Goal: Information Seeking & Learning: Learn about a topic

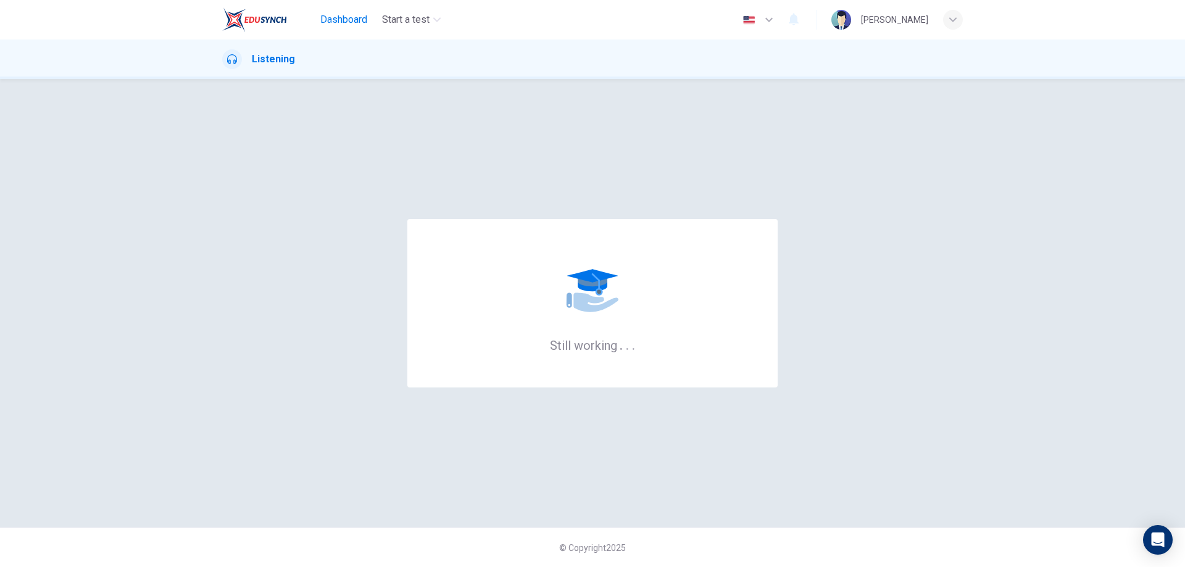
click at [341, 25] on span "Dashboard" at bounding box center [343, 19] width 47 height 15
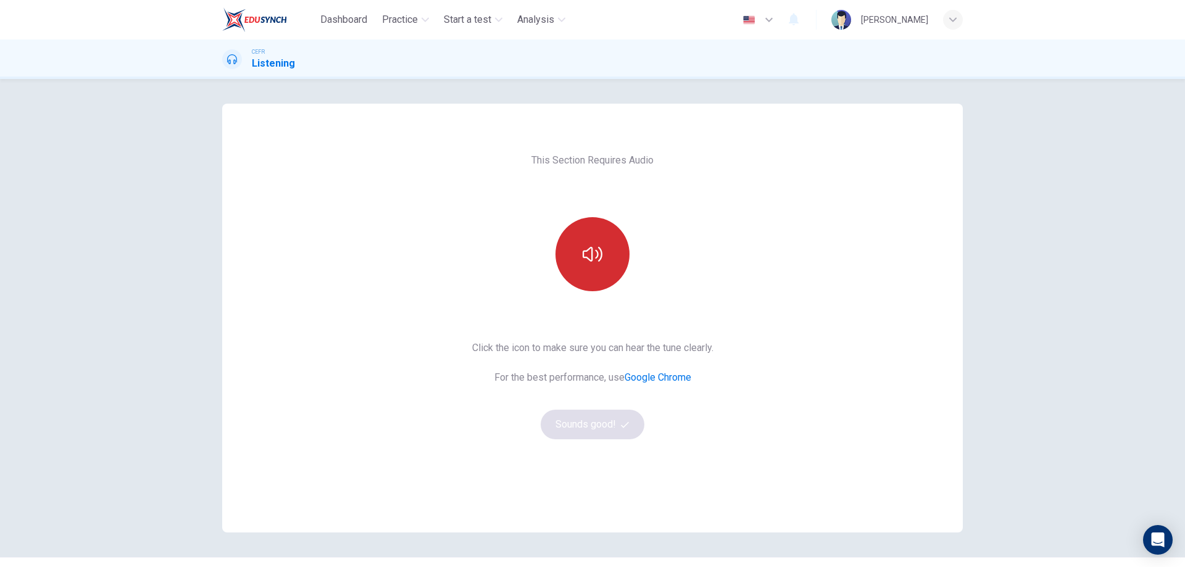
click at [582, 272] on button "button" at bounding box center [593, 254] width 74 height 74
click at [581, 432] on button "Sounds good!" at bounding box center [593, 425] width 104 height 30
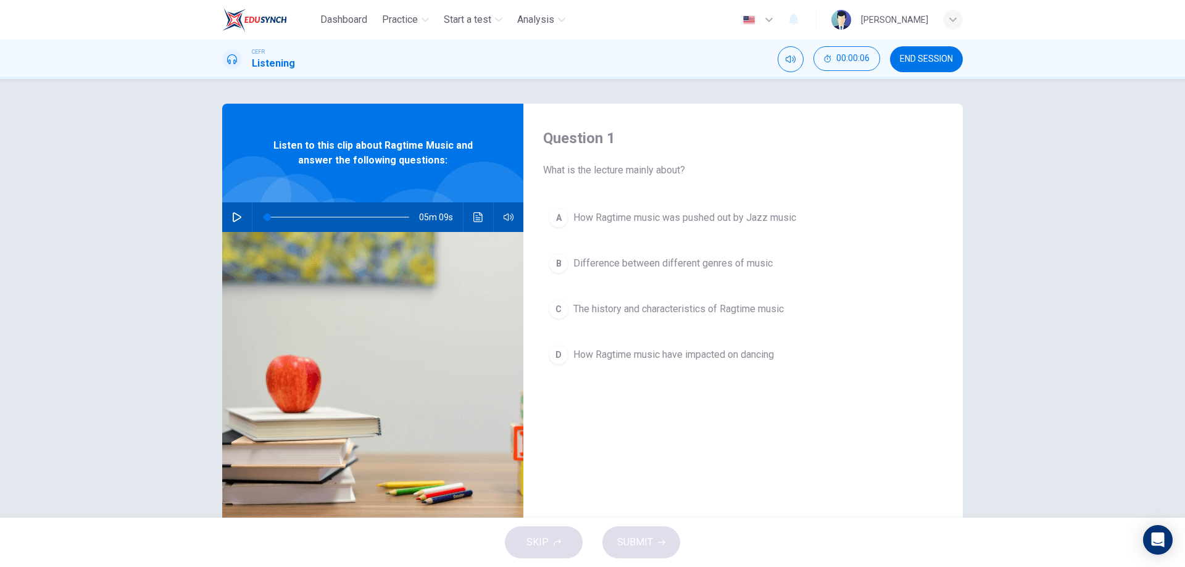
click at [236, 219] on icon "button" at bounding box center [237, 217] width 9 height 10
click at [628, 307] on span "The history and characteristics of Ragtime music" at bounding box center [679, 309] width 211 height 15
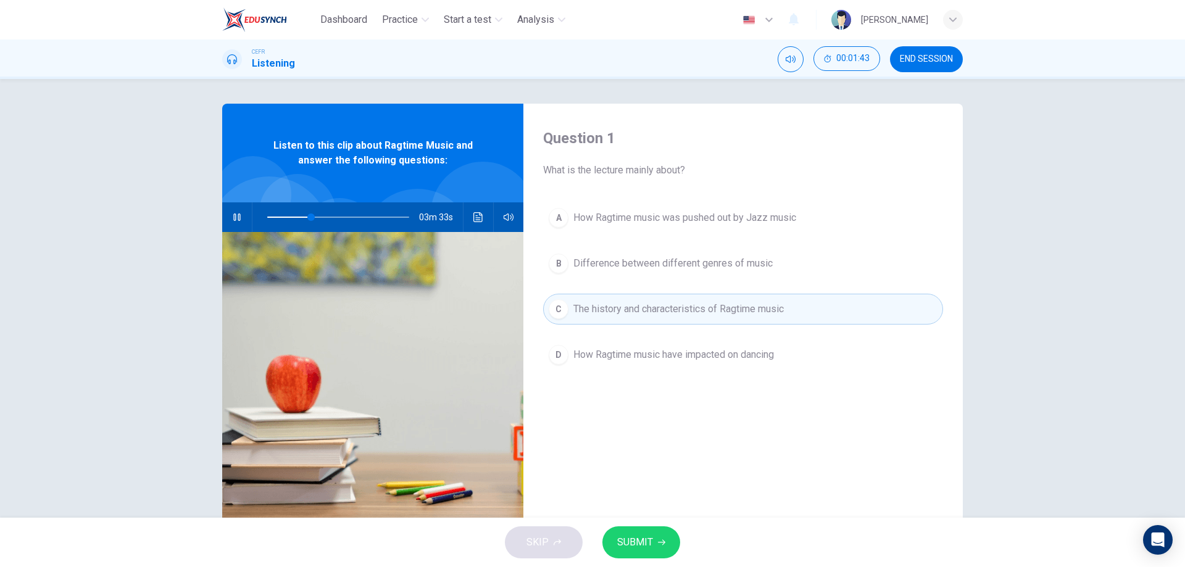
click at [650, 536] on span "SUBMIT" at bounding box center [635, 542] width 36 height 17
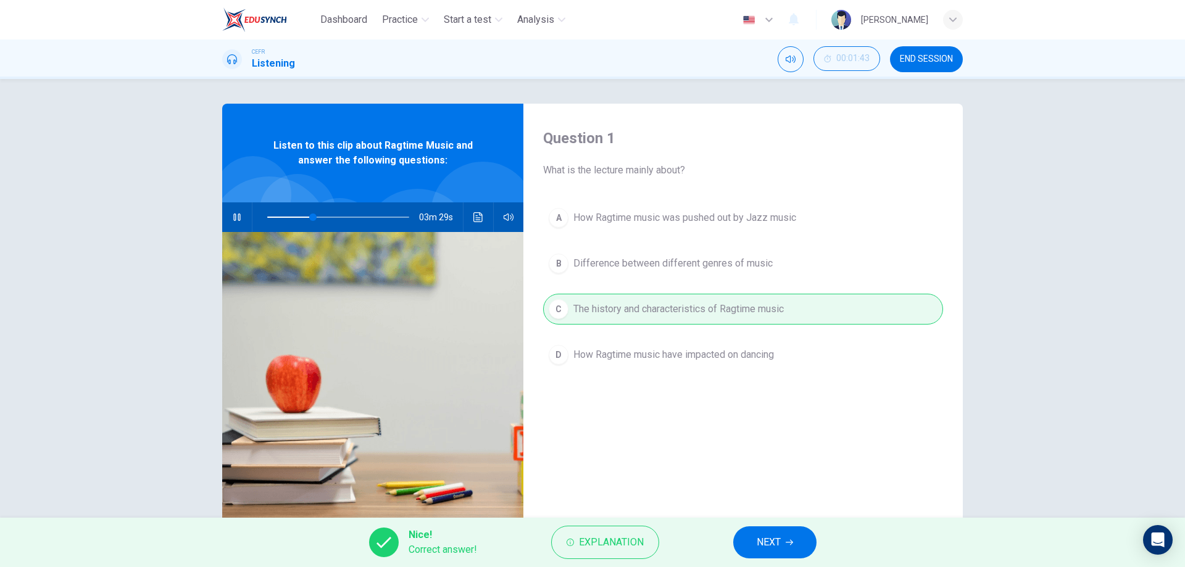
click at [787, 552] on button "NEXT" at bounding box center [775, 543] width 83 height 32
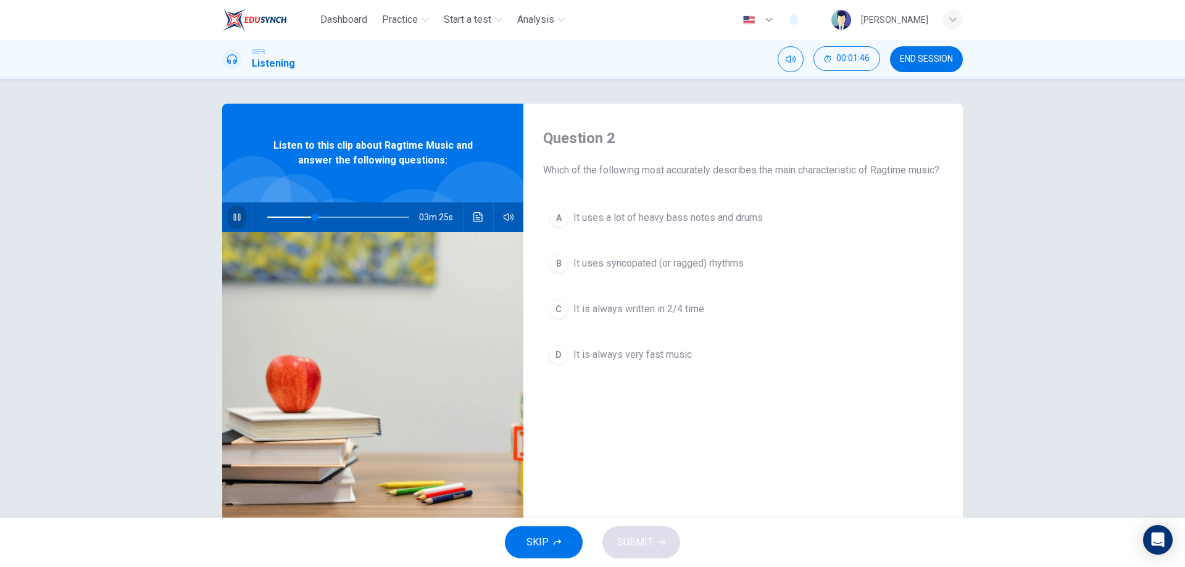
click at [233, 225] on button "button" at bounding box center [237, 218] width 20 height 30
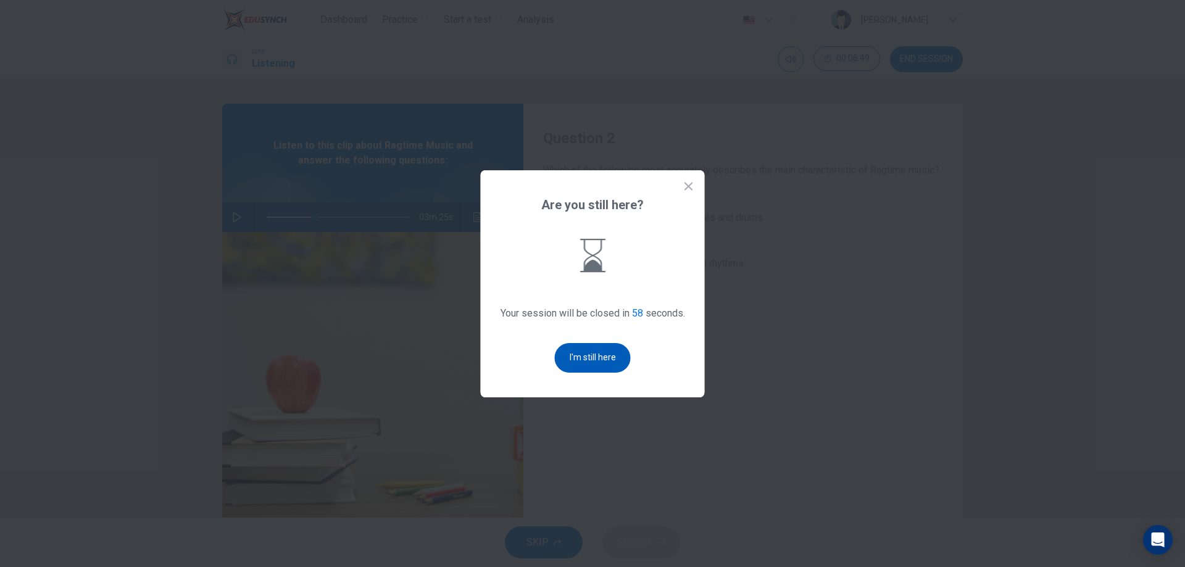
click at [565, 347] on button "I'm still here" at bounding box center [593, 358] width 76 height 30
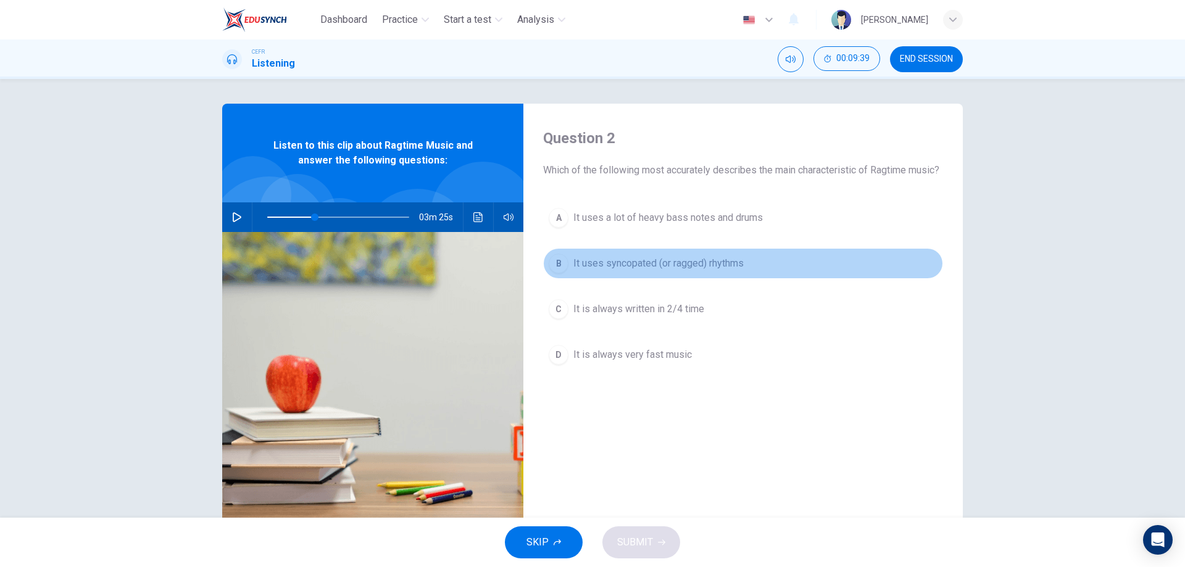
click at [557, 274] on div "B" at bounding box center [559, 264] width 20 height 20
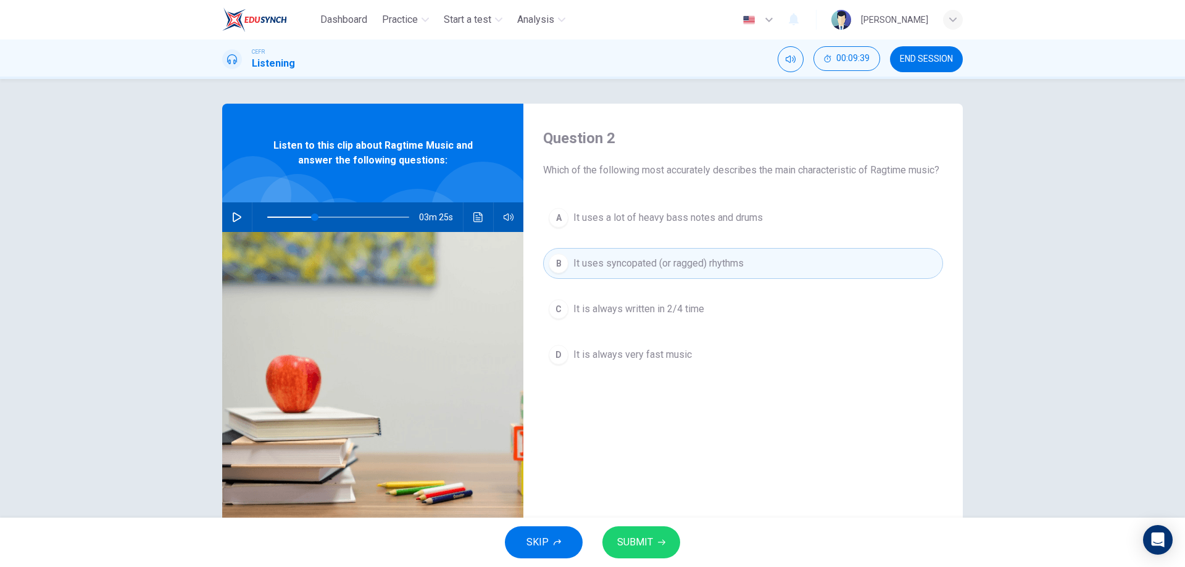
click at [628, 543] on span "SUBMIT" at bounding box center [635, 542] width 36 height 17
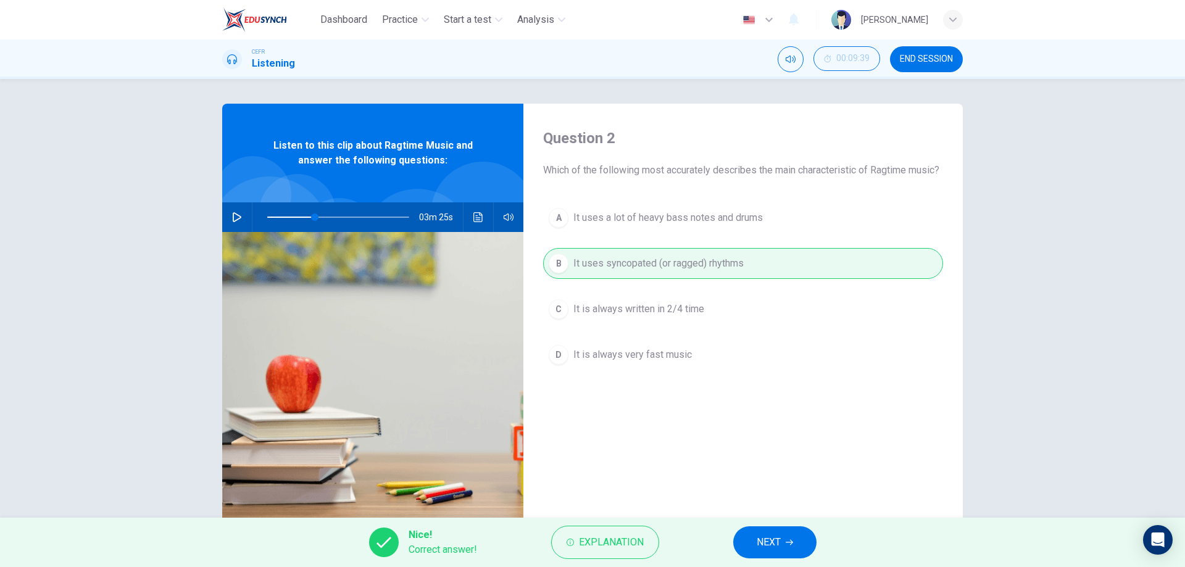
click at [769, 540] on span "NEXT" at bounding box center [769, 542] width 24 height 17
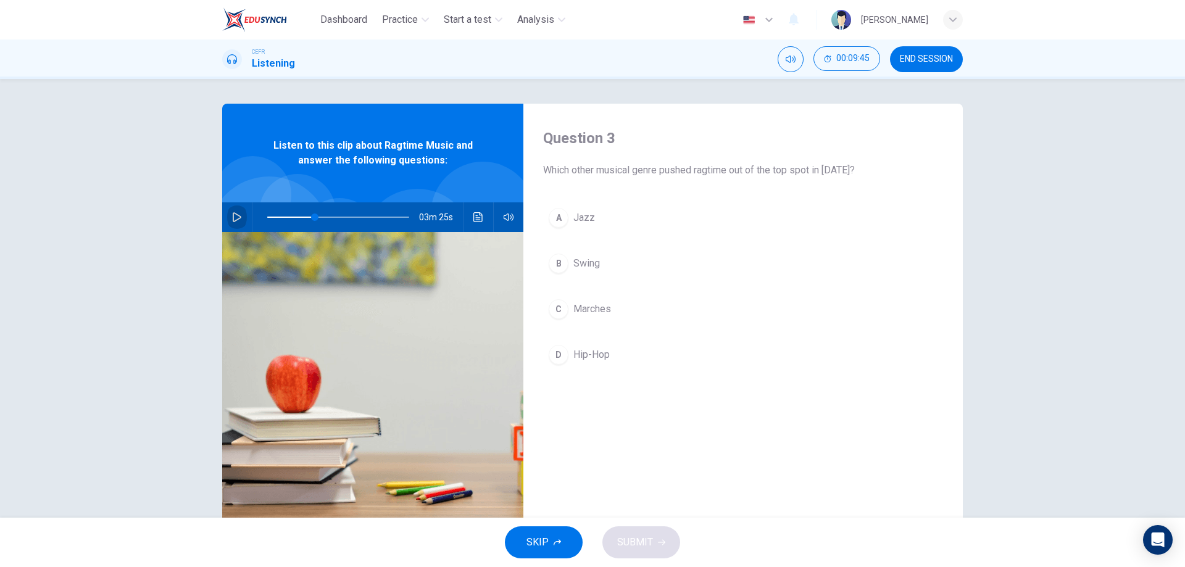
click at [235, 212] on icon "button" at bounding box center [237, 217] width 10 height 10
click at [576, 222] on span "Jazz" at bounding box center [585, 218] width 22 height 15
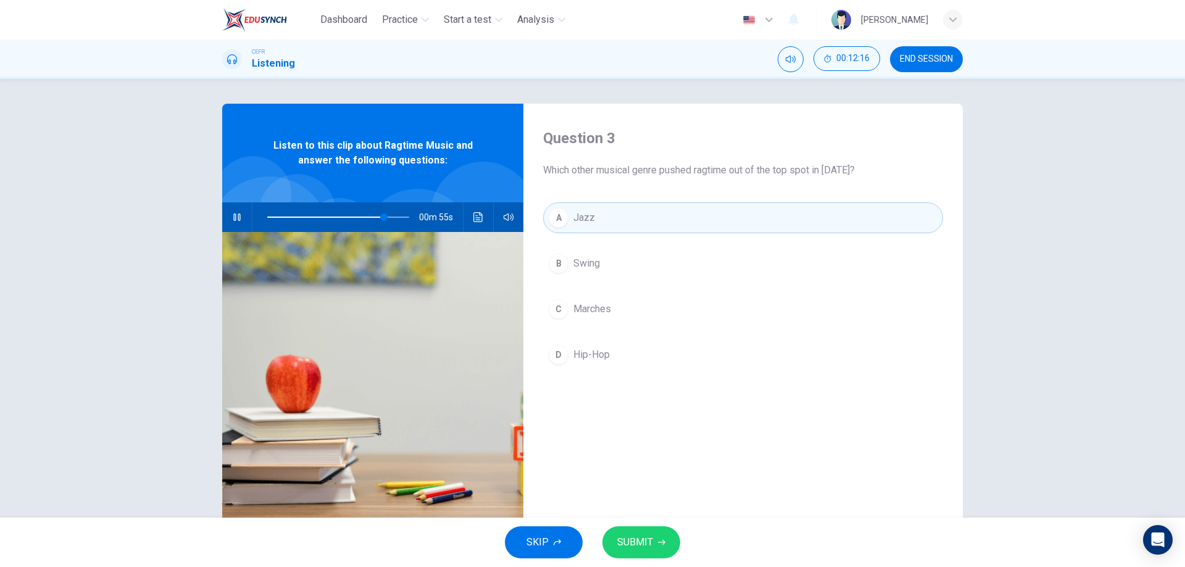
click at [623, 545] on span "SUBMIT" at bounding box center [635, 542] width 36 height 17
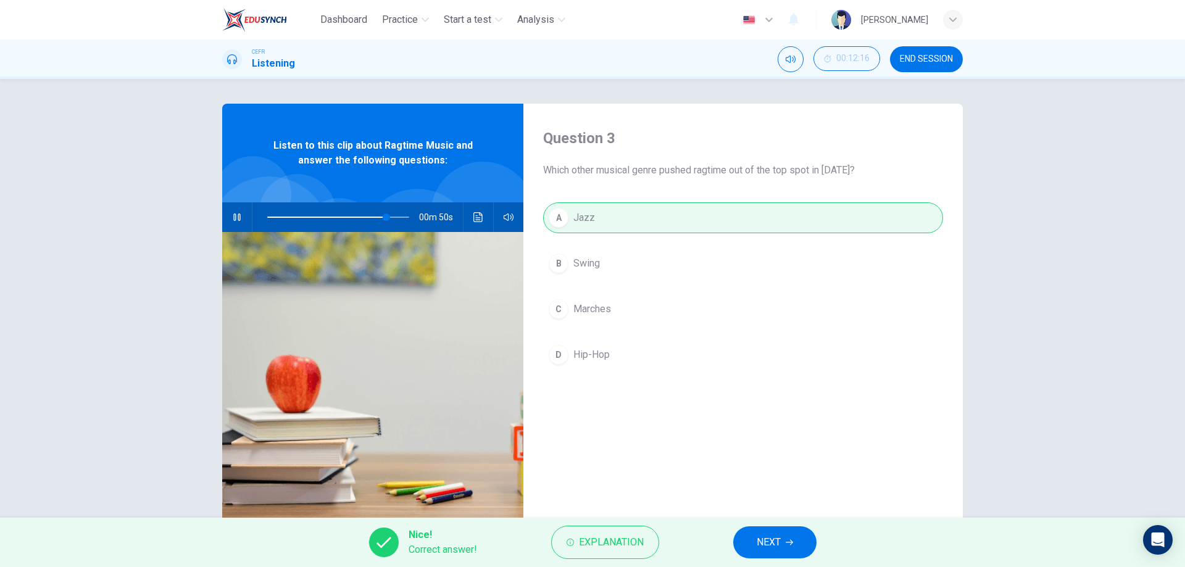
click at [771, 556] on button "NEXT" at bounding box center [775, 543] width 83 height 32
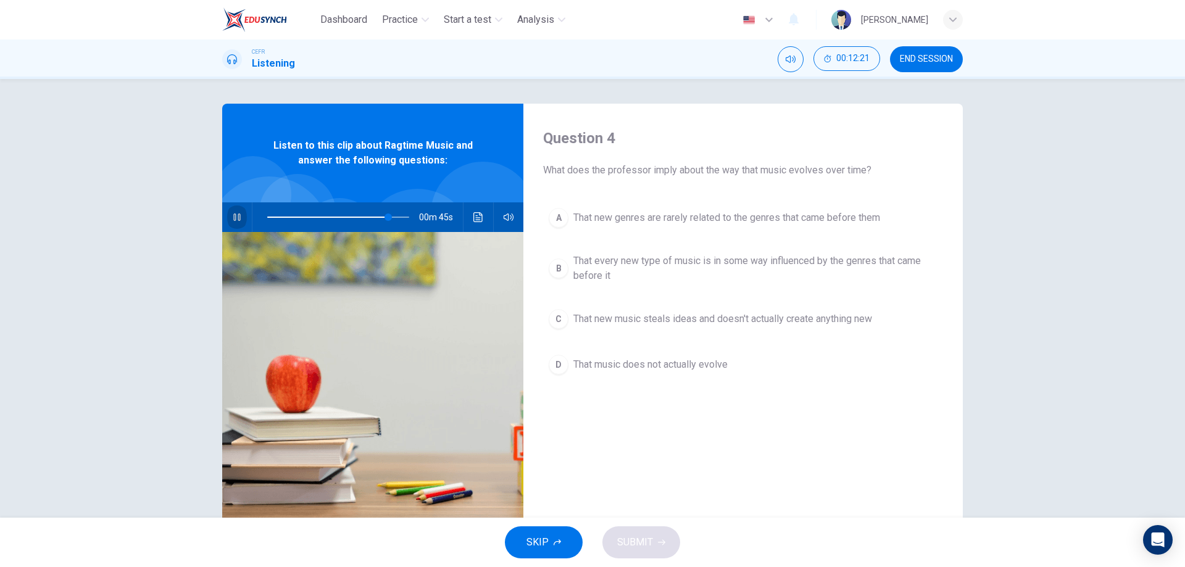
click at [233, 207] on button "button" at bounding box center [237, 218] width 20 height 30
click at [237, 221] on icon "button" at bounding box center [237, 217] width 10 height 10
click at [233, 217] on icon "button" at bounding box center [236, 217] width 7 height 7
click at [557, 272] on div "B" at bounding box center [559, 269] width 20 height 20
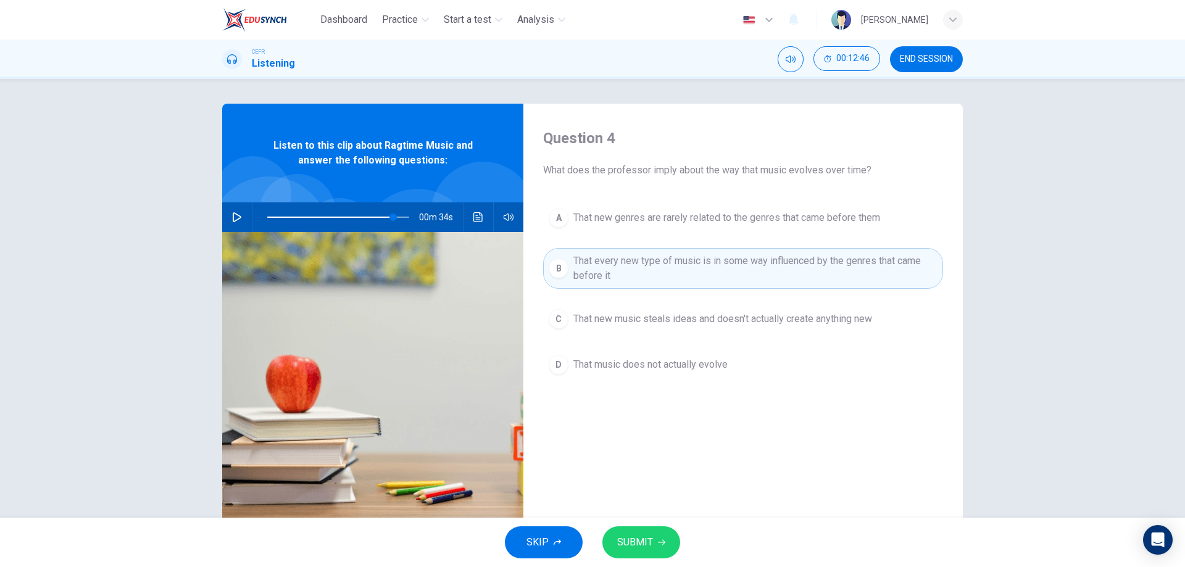
click at [631, 545] on span "SUBMIT" at bounding box center [635, 542] width 36 height 17
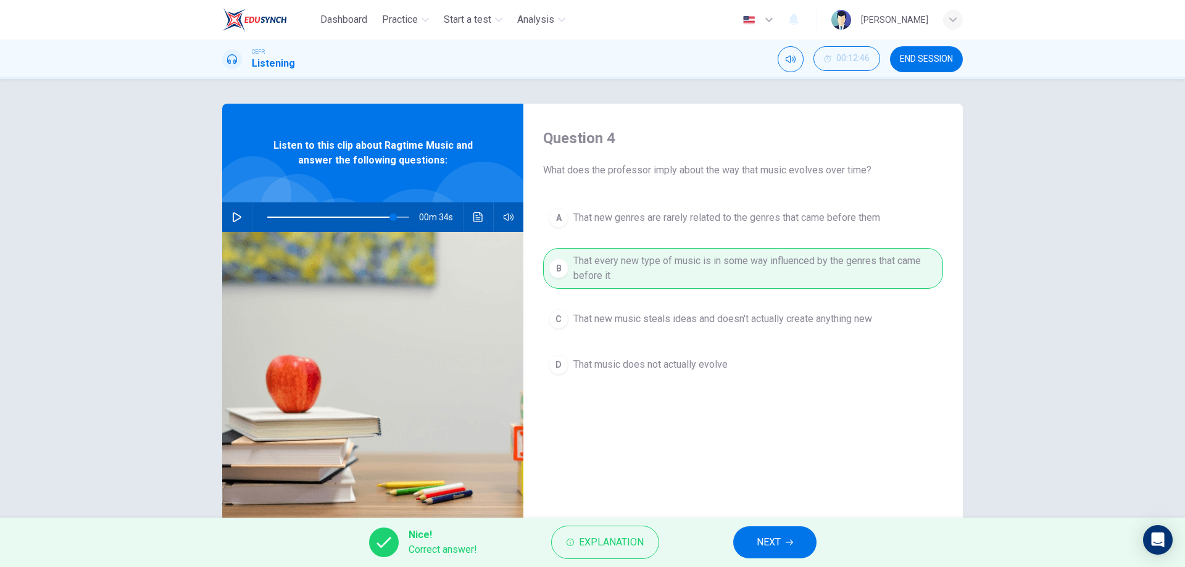
click at [786, 532] on button "NEXT" at bounding box center [775, 543] width 83 height 32
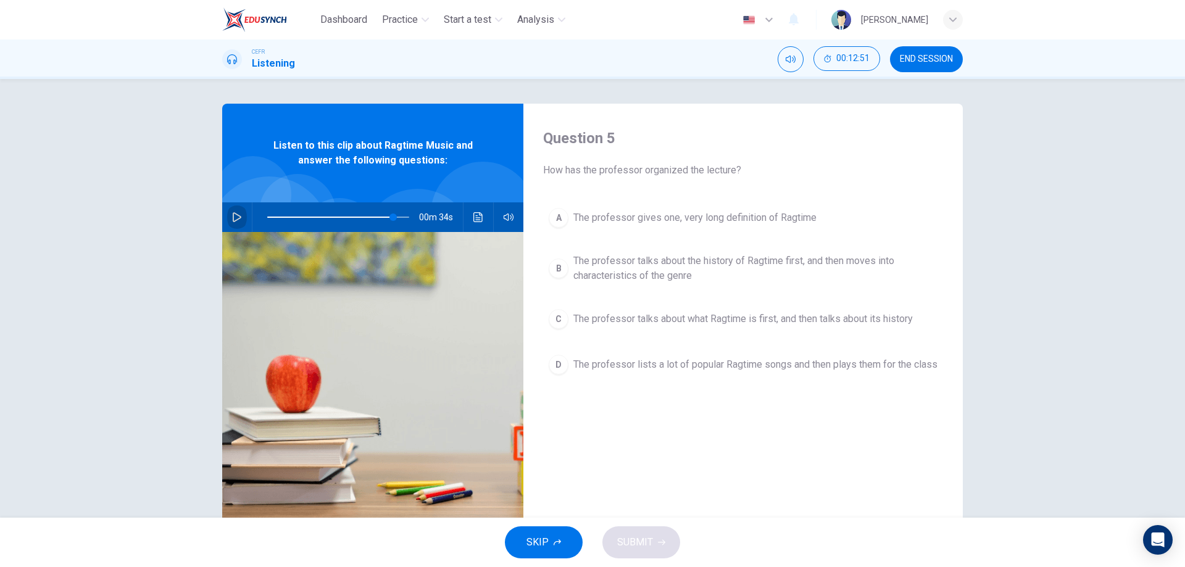
click at [235, 211] on button "button" at bounding box center [237, 218] width 20 height 30
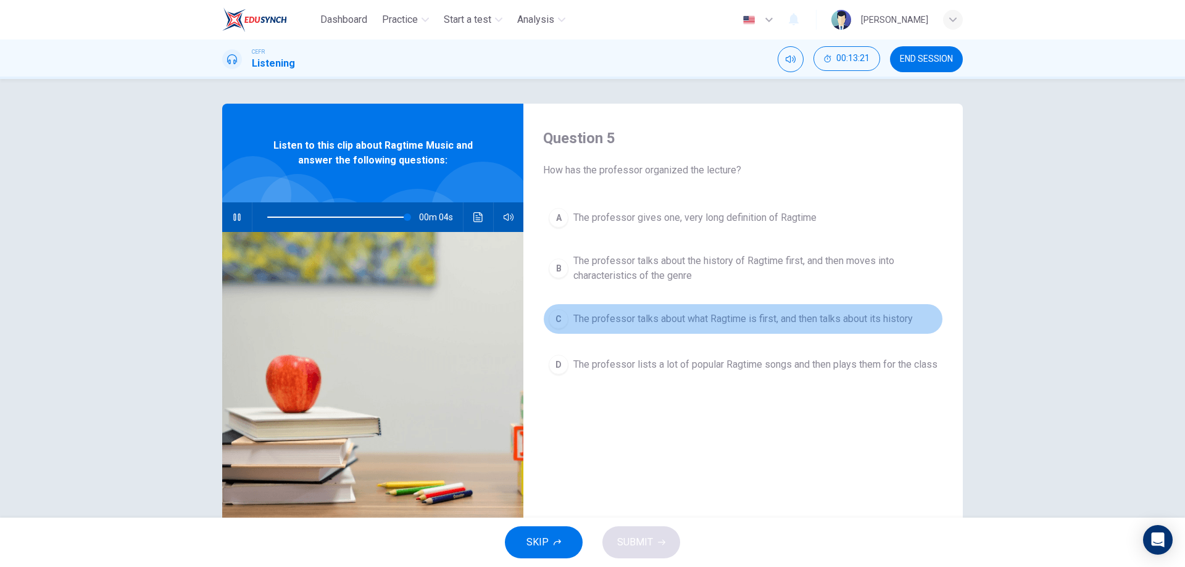
click at [647, 311] on button "C The professor talks about what Ragtime is first, and then talks about its his…" at bounding box center [743, 319] width 400 height 31
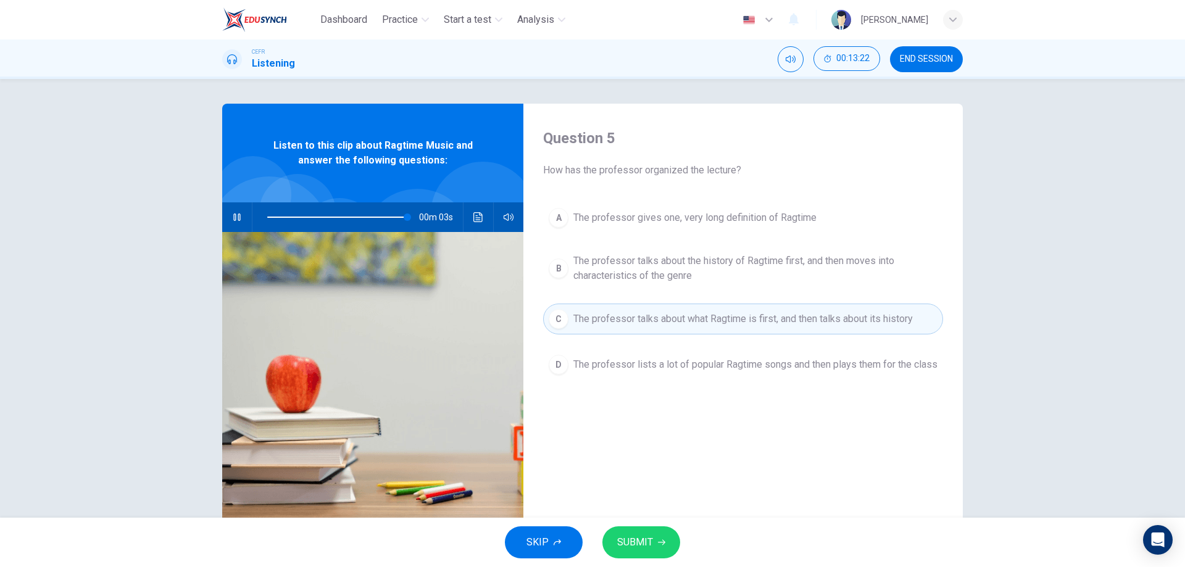
click at [645, 542] on span "SUBMIT" at bounding box center [635, 542] width 36 height 17
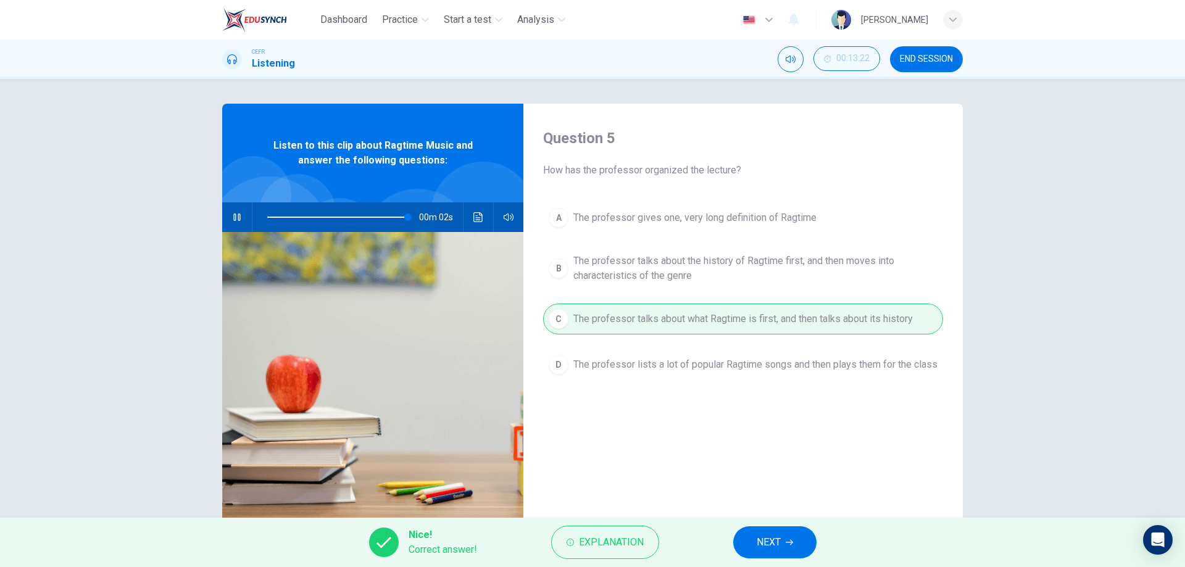
type input "99"
click at [760, 553] on button "NEXT" at bounding box center [775, 543] width 83 height 32
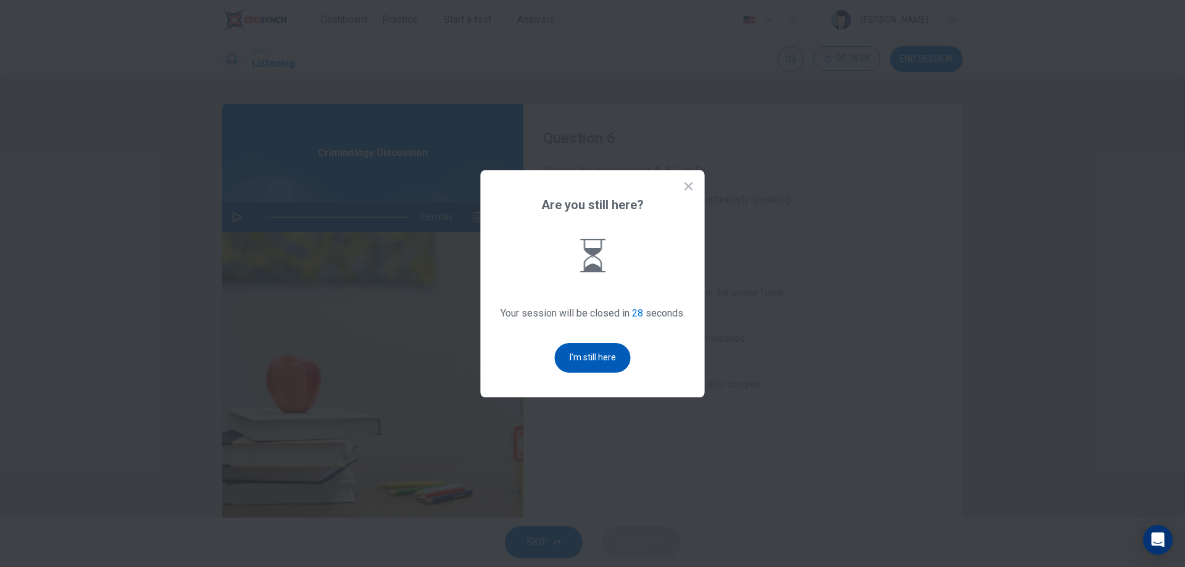
click at [603, 365] on button "I'm still here" at bounding box center [593, 358] width 76 height 30
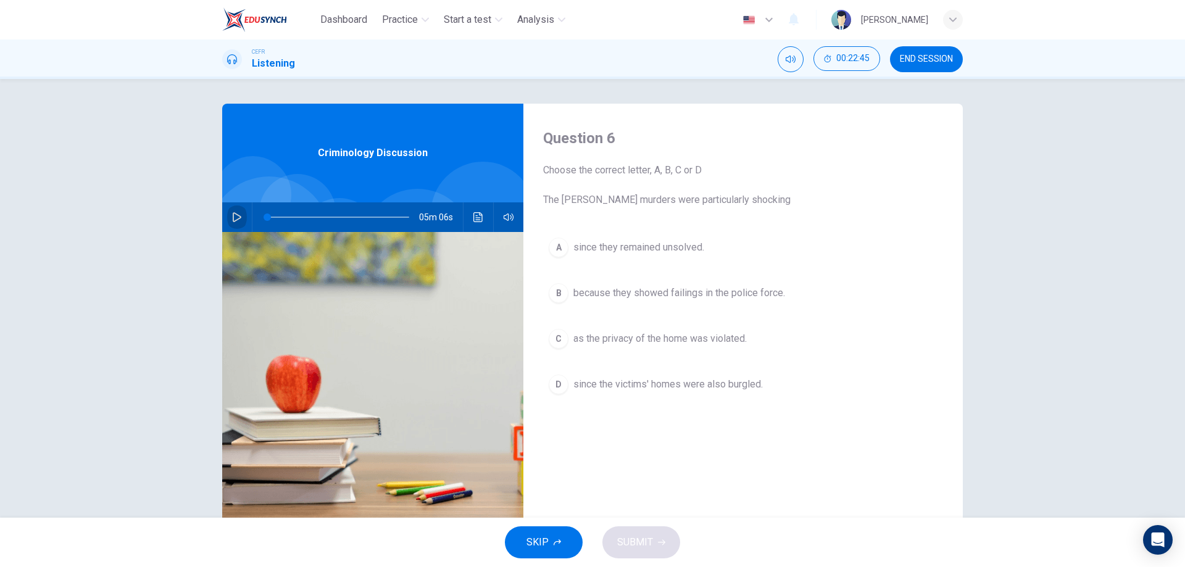
click at [238, 214] on icon "button" at bounding box center [237, 217] width 10 height 10
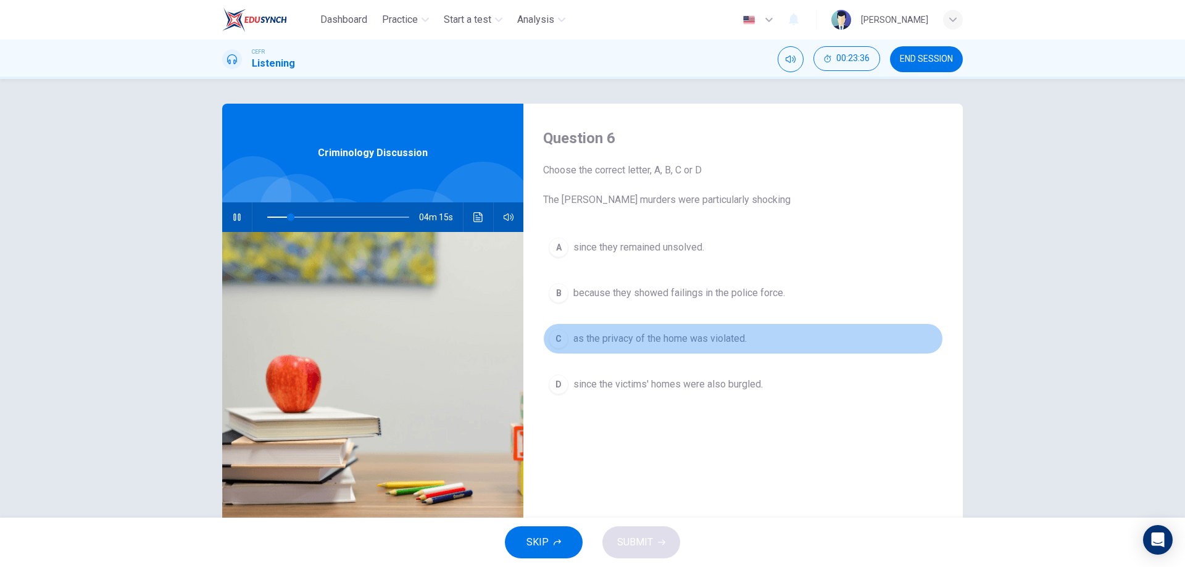
click at [643, 344] on span "as the privacy of the home was violated." at bounding box center [660, 339] width 173 height 15
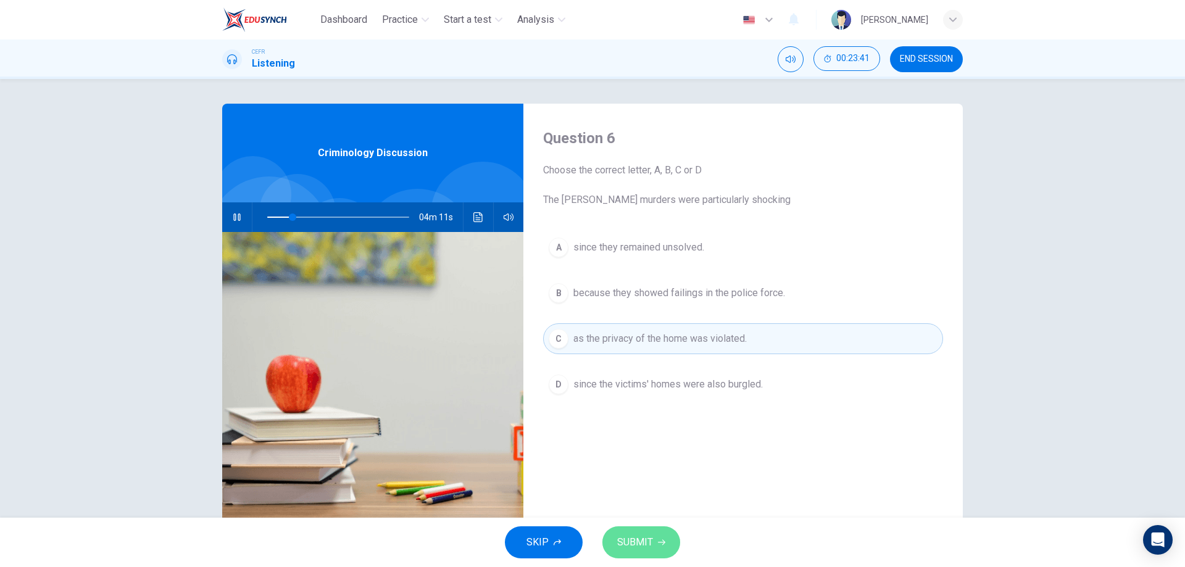
click at [627, 543] on span "SUBMIT" at bounding box center [635, 542] width 36 height 17
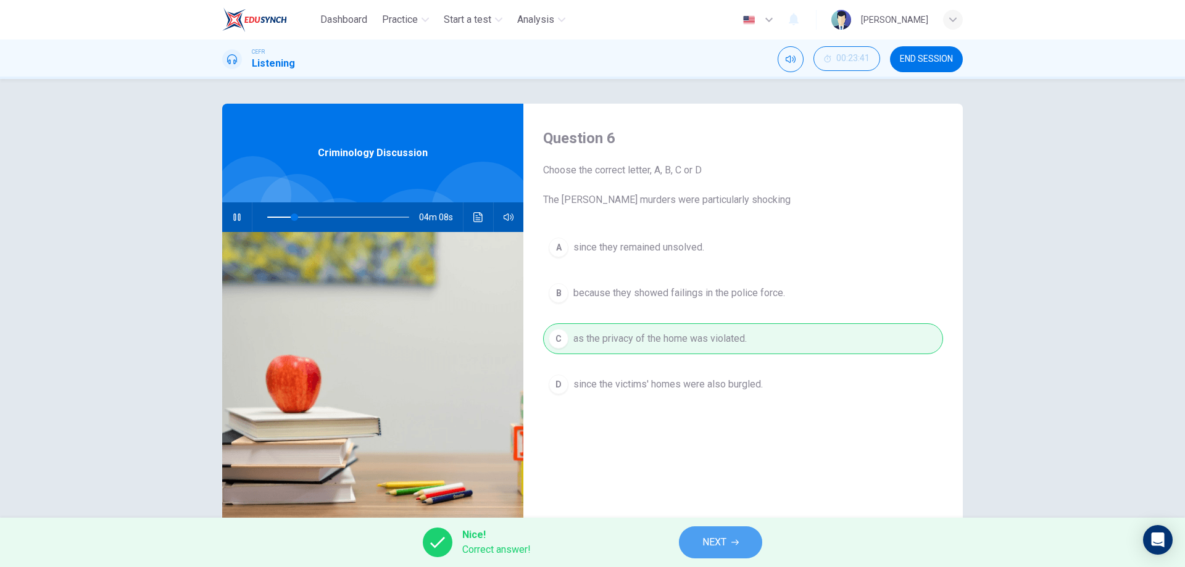
click at [714, 538] on span "NEXT" at bounding box center [715, 542] width 24 height 17
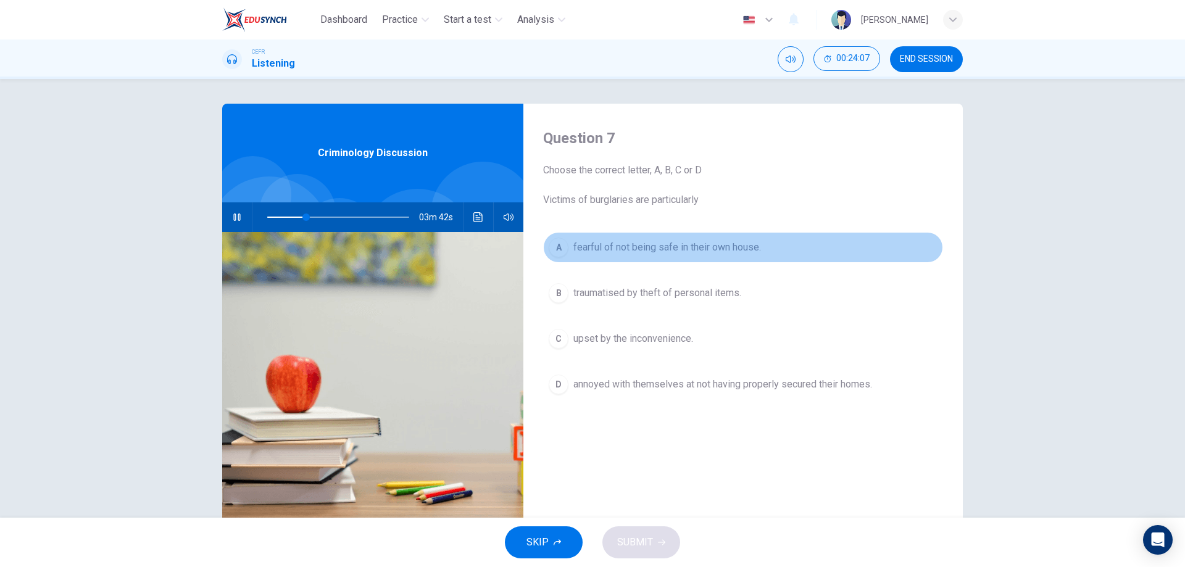
click at [724, 256] on button "A fearful of not being safe in their own house." at bounding box center [743, 247] width 400 height 31
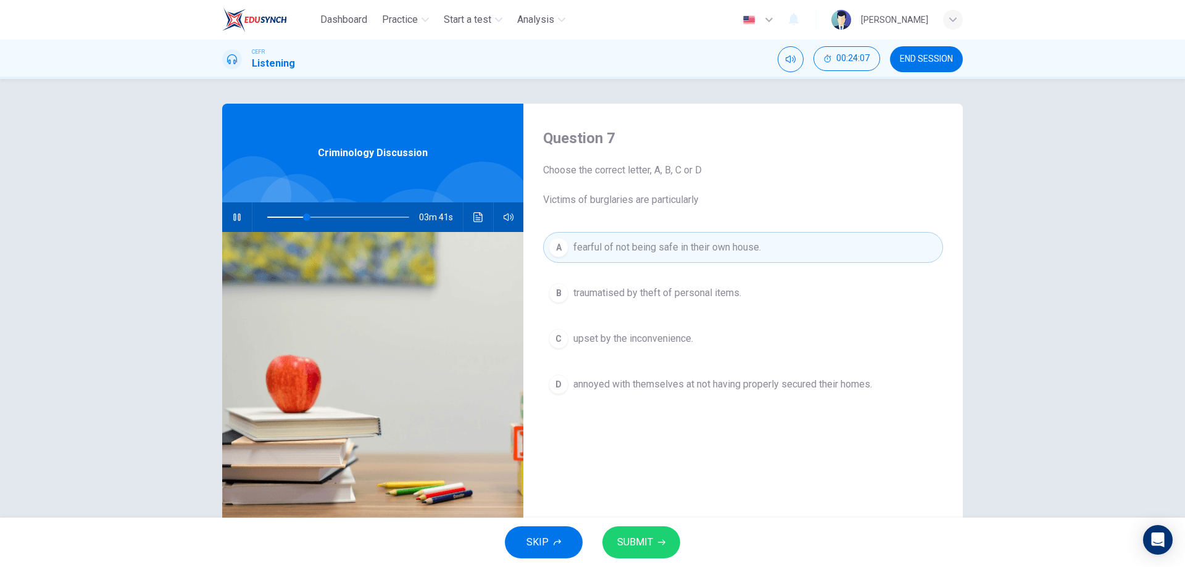
click at [639, 541] on span "SUBMIT" at bounding box center [635, 542] width 36 height 17
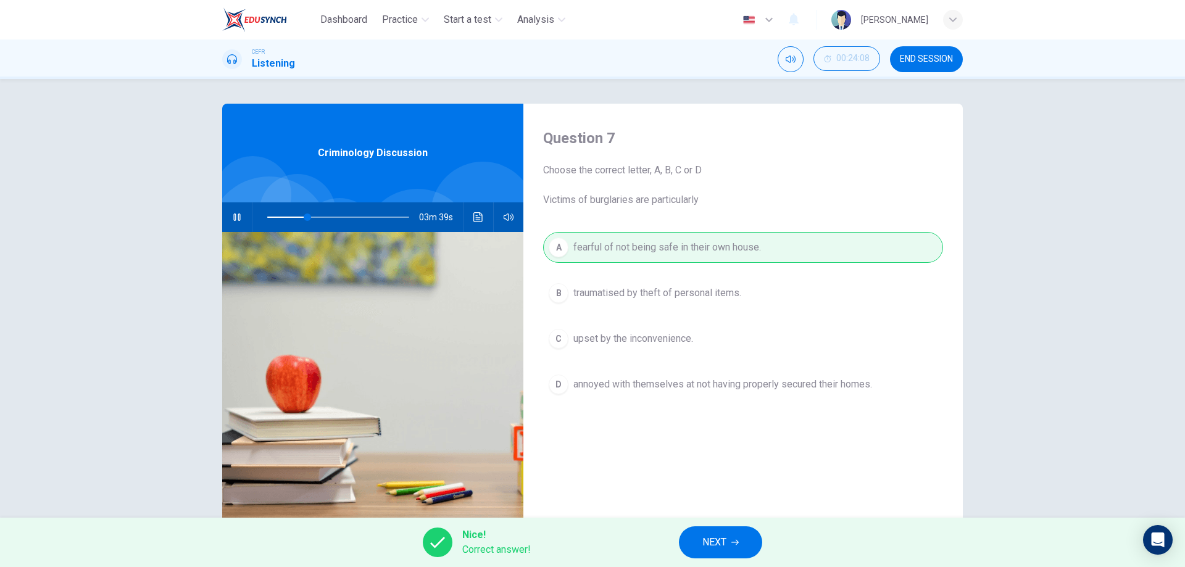
click at [708, 546] on span "NEXT" at bounding box center [715, 542] width 24 height 17
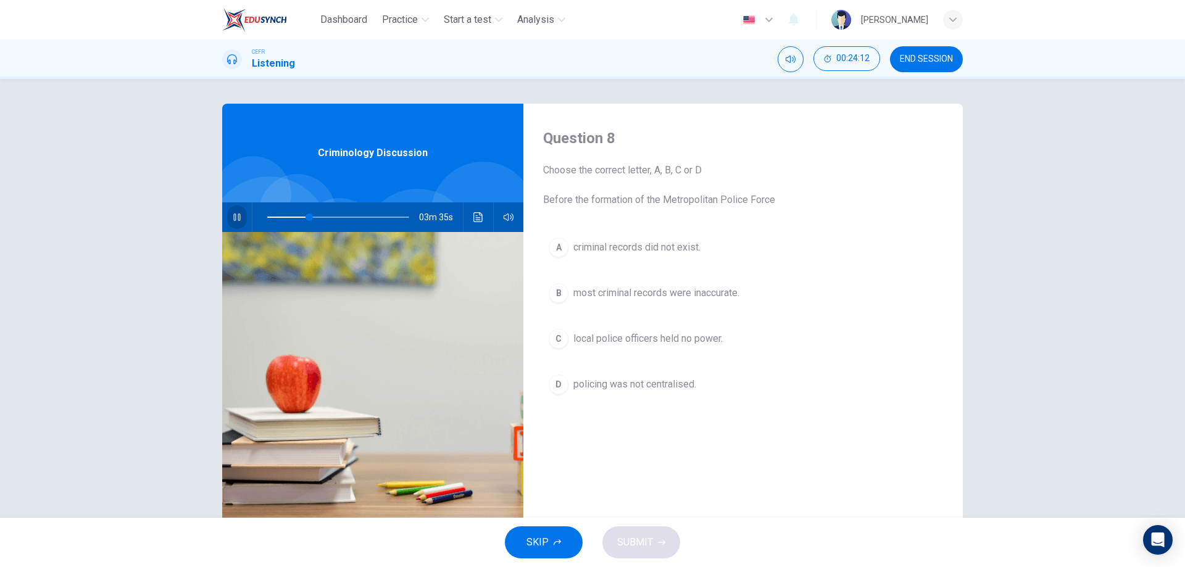
click at [233, 216] on icon "button" at bounding box center [236, 217] width 7 height 7
click at [233, 218] on icon "button" at bounding box center [237, 217] width 10 height 10
click at [635, 249] on span "criminal records did not exist." at bounding box center [637, 247] width 127 height 15
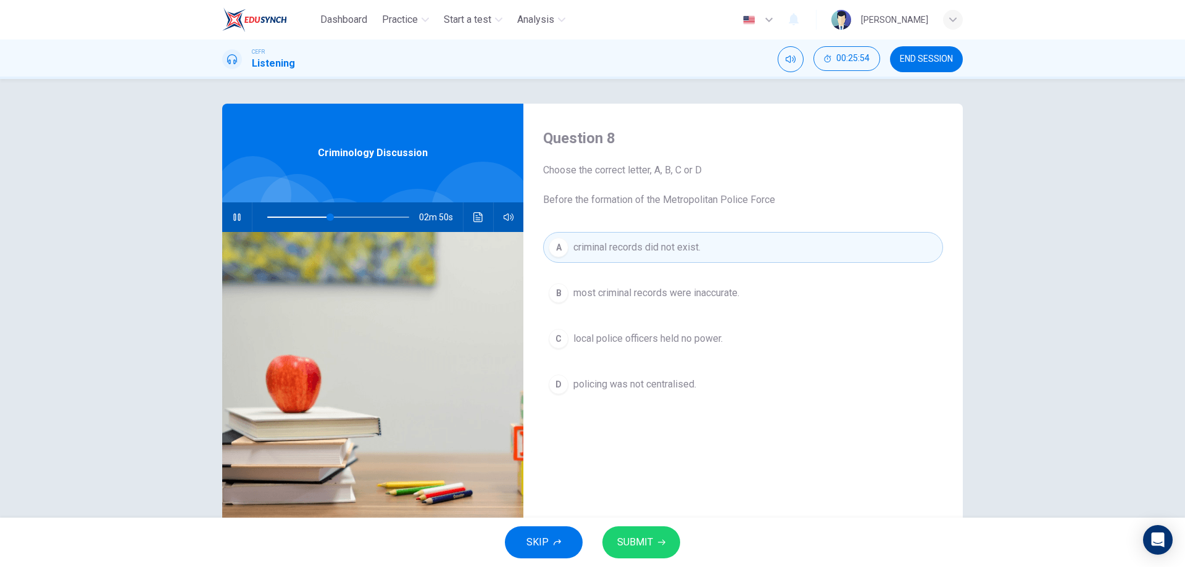
click at [608, 304] on button "B most criminal records were inaccurate." at bounding box center [743, 293] width 400 height 31
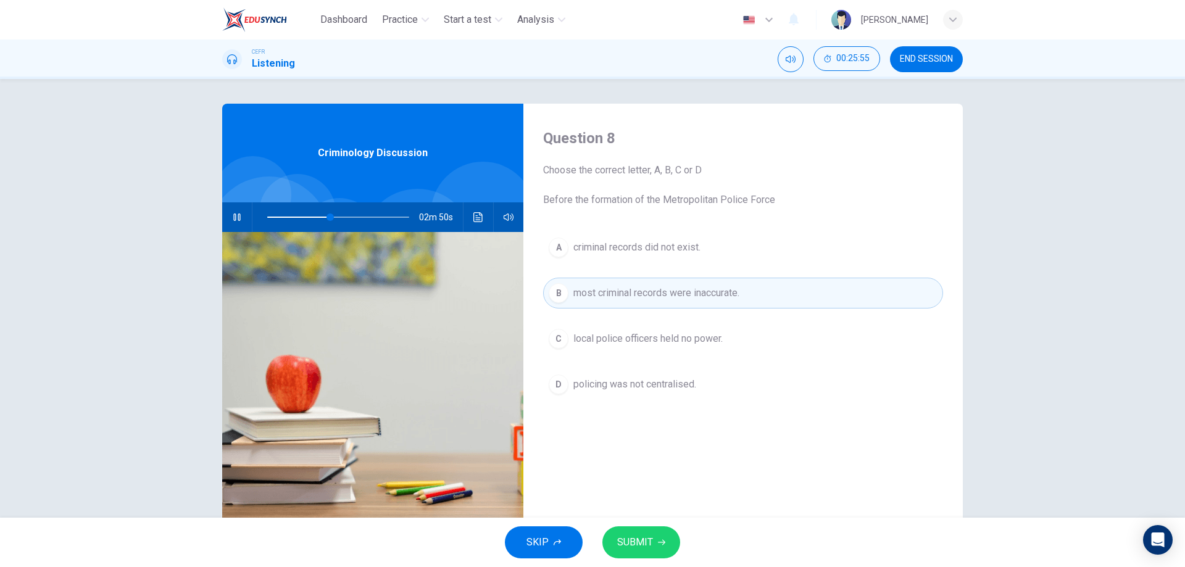
click at [622, 525] on div "SKIP SUBMIT" at bounding box center [592, 542] width 1185 height 49
click at [627, 535] on span "SUBMIT" at bounding box center [635, 542] width 36 height 17
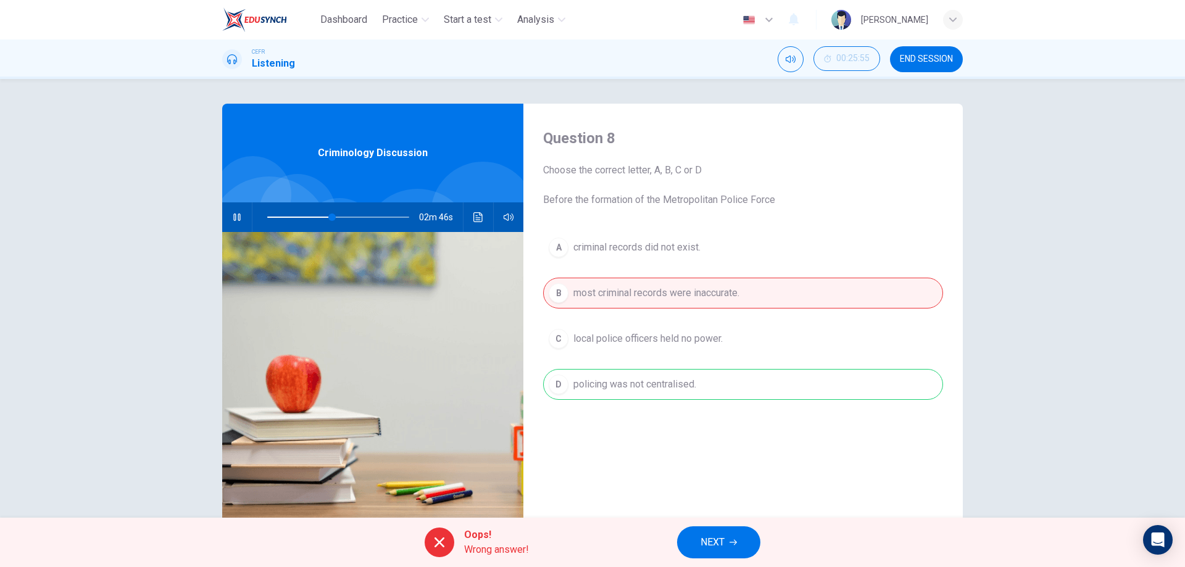
click at [720, 534] on span "NEXT" at bounding box center [713, 542] width 24 height 17
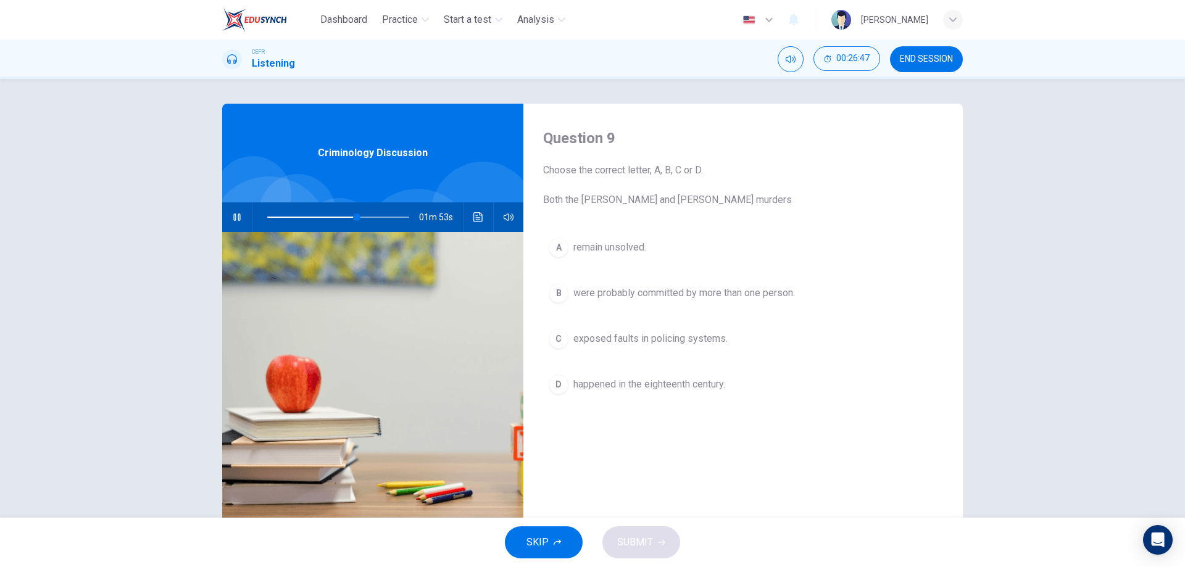
click at [682, 340] on span "exposed faults in policing systems." at bounding box center [651, 339] width 154 height 15
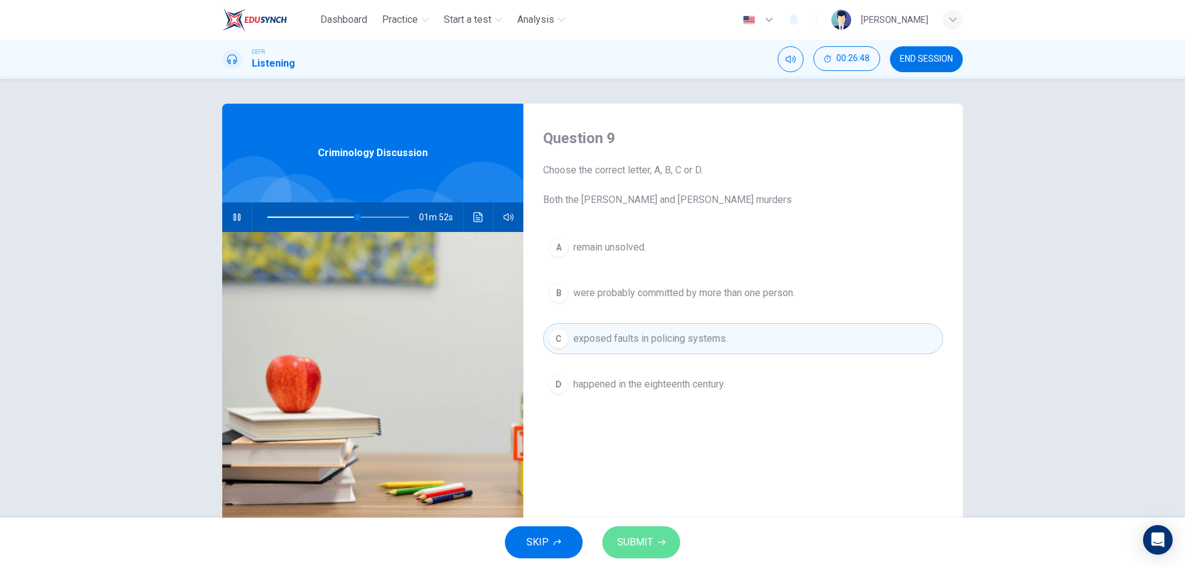
click at [635, 548] on span "SUBMIT" at bounding box center [635, 542] width 36 height 17
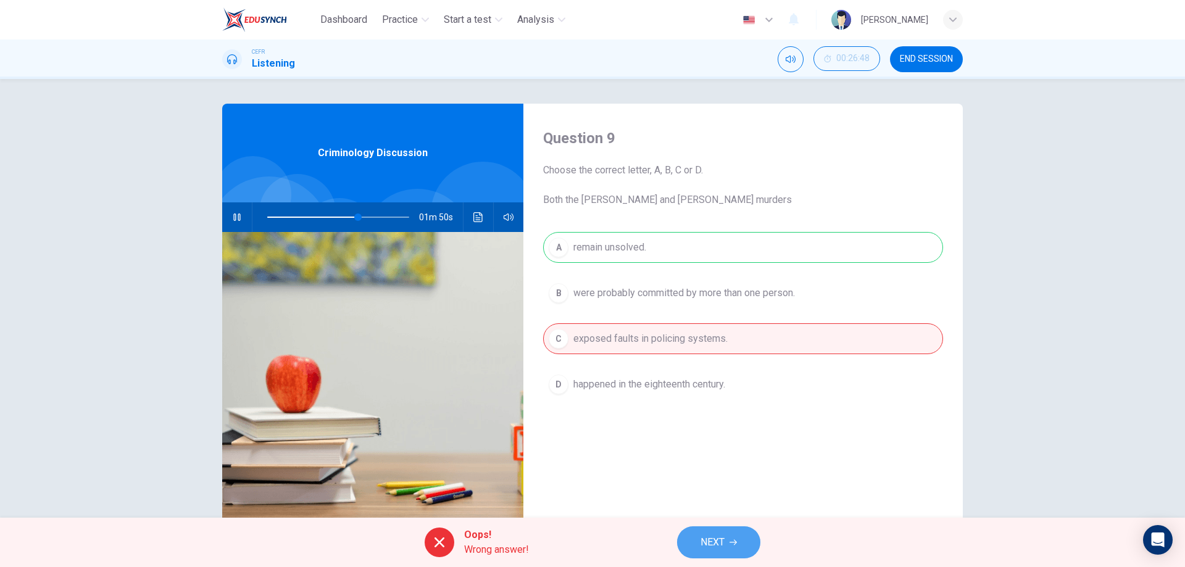
click at [727, 540] on button "NEXT" at bounding box center [718, 543] width 83 height 32
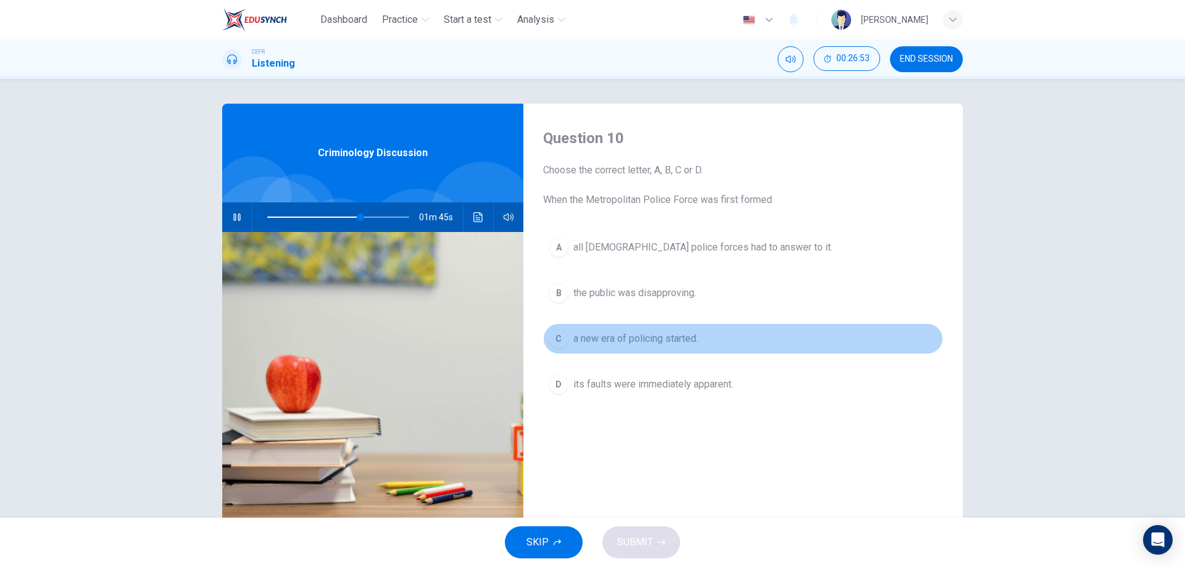
click at [644, 333] on span "a new era of policing started." at bounding box center [636, 339] width 125 height 15
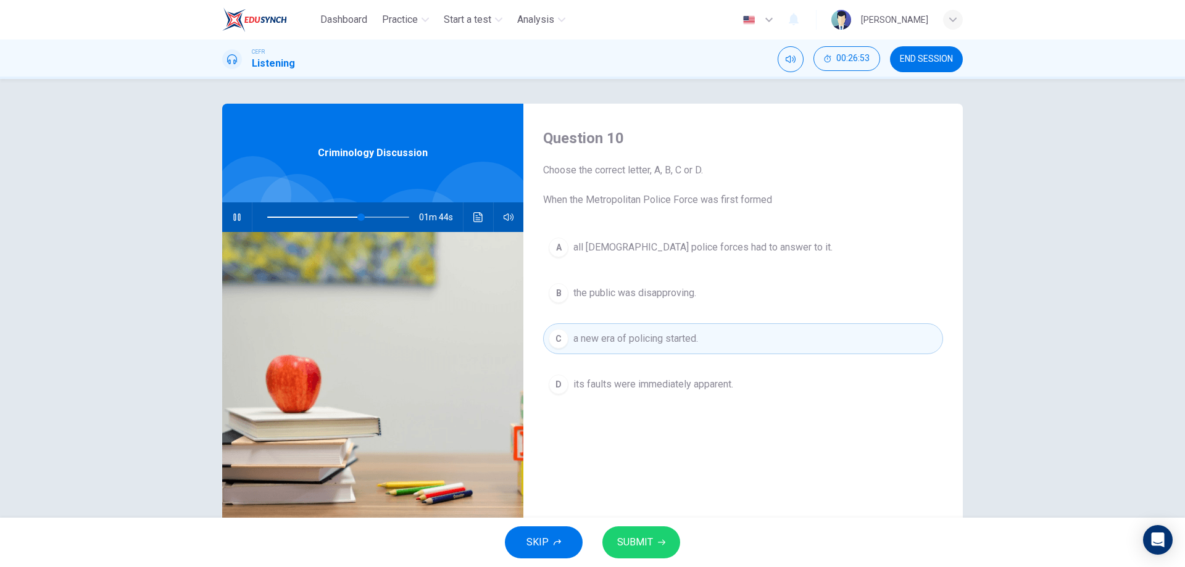
drag, startPoint x: 647, startPoint y: 529, endPoint x: 646, endPoint y: 523, distance: 6.2
click at [646, 529] on button "SUBMIT" at bounding box center [642, 543] width 78 height 32
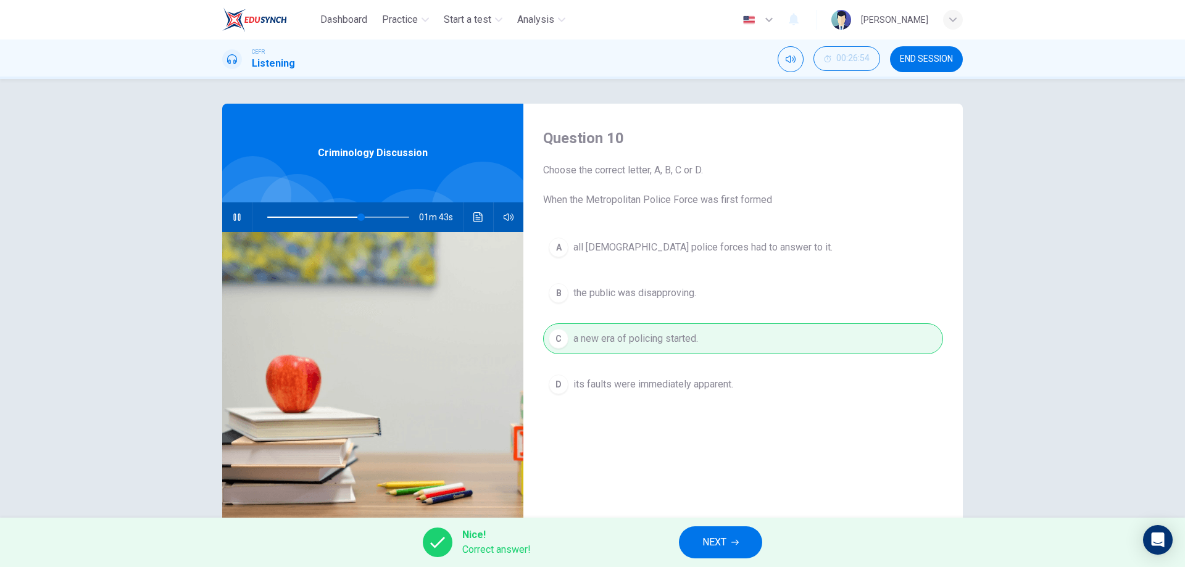
click at [733, 556] on button "NEXT" at bounding box center [720, 543] width 83 height 32
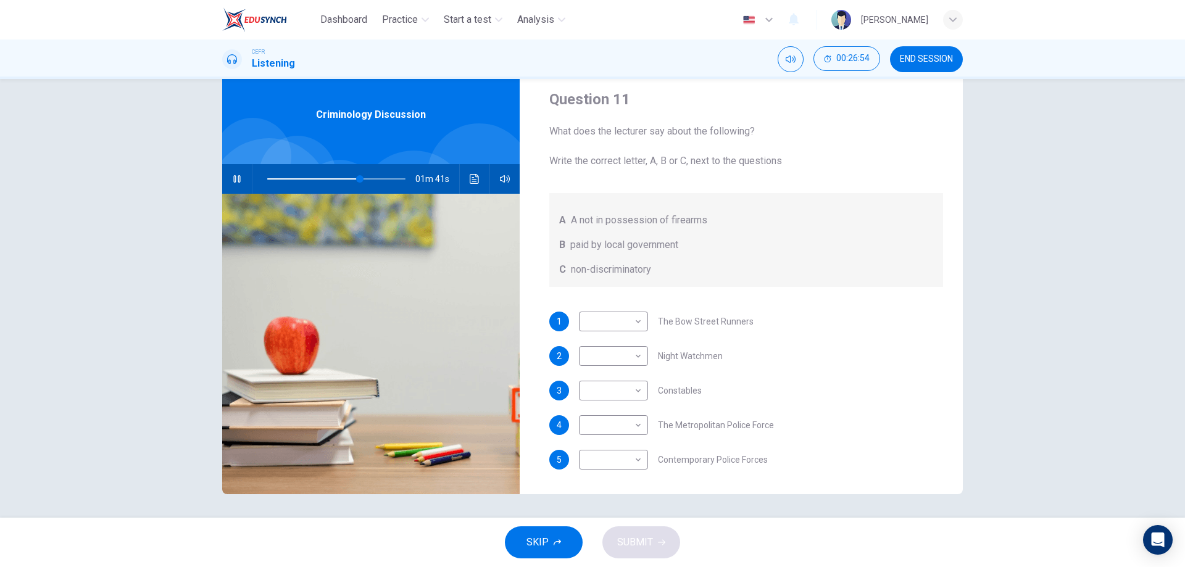
scroll to position [40, 0]
click at [616, 317] on body "Dashboard Practice Start a test Analysis English en ​ [PERSON_NAME] CEFR Listen…" at bounding box center [592, 283] width 1185 height 567
click at [619, 317] on div at bounding box center [592, 283] width 1185 height 567
click at [629, 317] on body "Dashboard Practice Start a test Analysis English en ​ [PERSON_NAME] CEFR Listen…" at bounding box center [592, 283] width 1185 height 567
click at [617, 337] on li "A" at bounding box center [610, 340] width 69 height 20
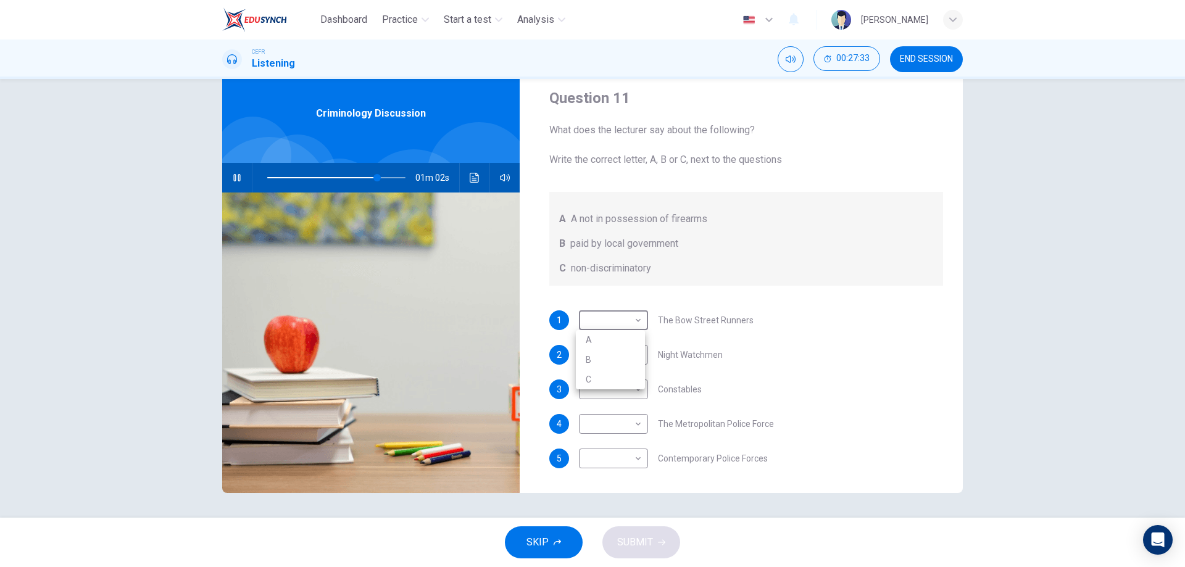
type input "80"
type input "A"
click at [632, 324] on body "Dashboard Practice Start a test Analysis English en ​ [PERSON_NAME] CEFR Listen…" at bounding box center [592, 283] width 1185 height 567
click at [623, 363] on li "B" at bounding box center [610, 360] width 69 height 20
type input "80"
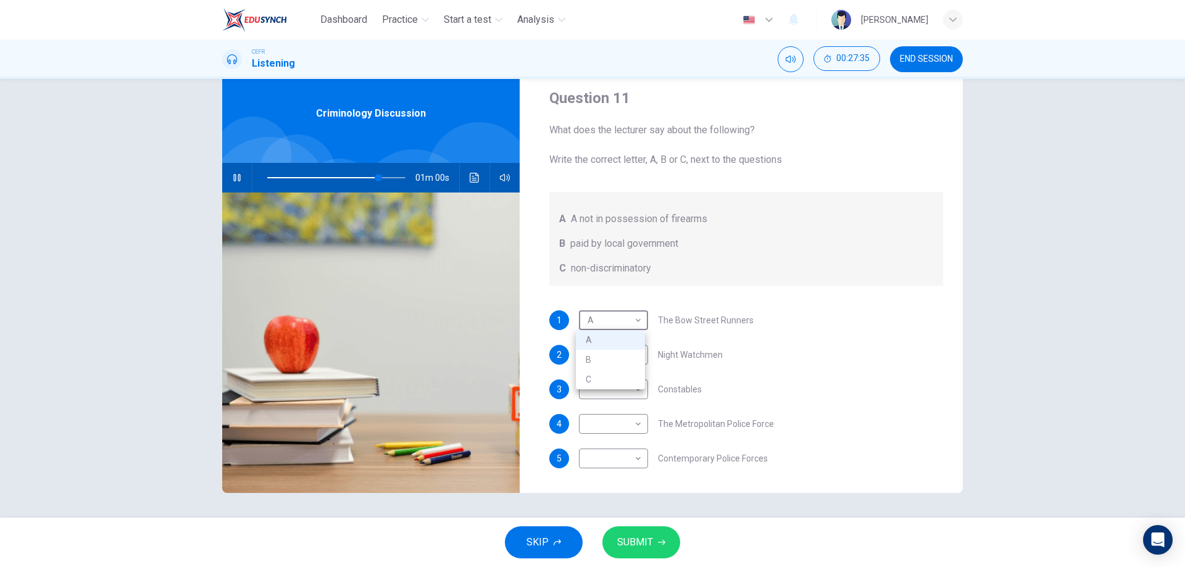
type input "B"
click at [627, 362] on body "Dashboard Practice Start a test Analysis English en ​ [PERSON_NAME] CEFR Listen…" at bounding box center [592, 283] width 1185 height 567
click at [625, 409] on li "C" at bounding box center [610, 414] width 69 height 20
type input "84"
type input "C"
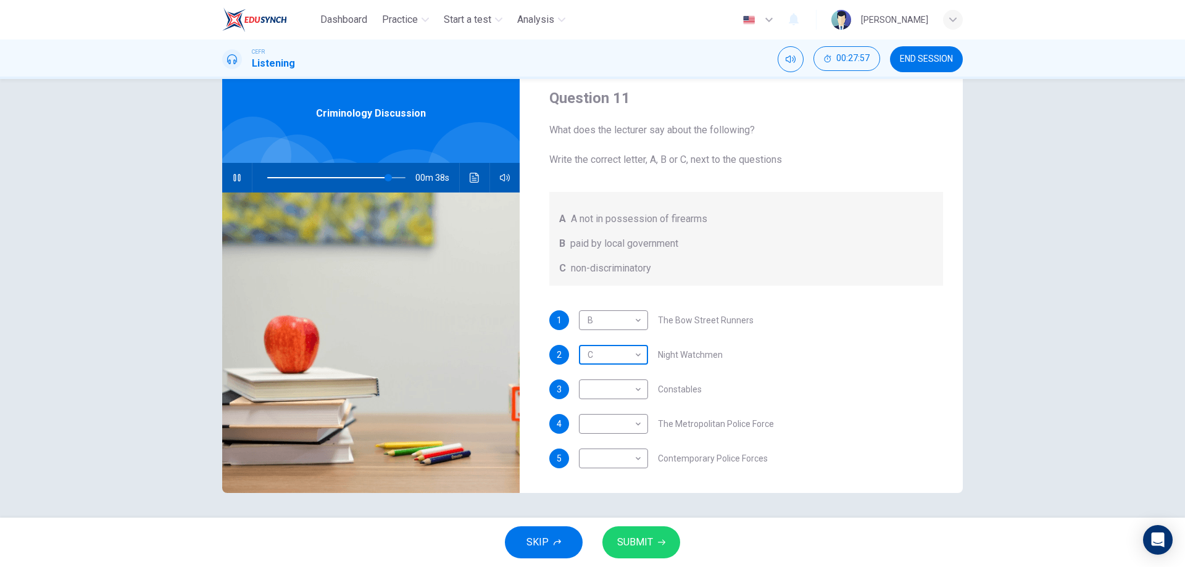
click at [609, 353] on body "Dashboard Practice Start a test Analysis English en ​ [PERSON_NAME] CEFR Listen…" at bounding box center [592, 283] width 1185 height 567
click at [621, 378] on li "A" at bounding box center [610, 375] width 69 height 20
type input "88"
type input "A"
click at [630, 394] on body "Dashboard Practice Start a test Analysis English en ​ [PERSON_NAME] CEFR Listen…" at bounding box center [592, 283] width 1185 height 567
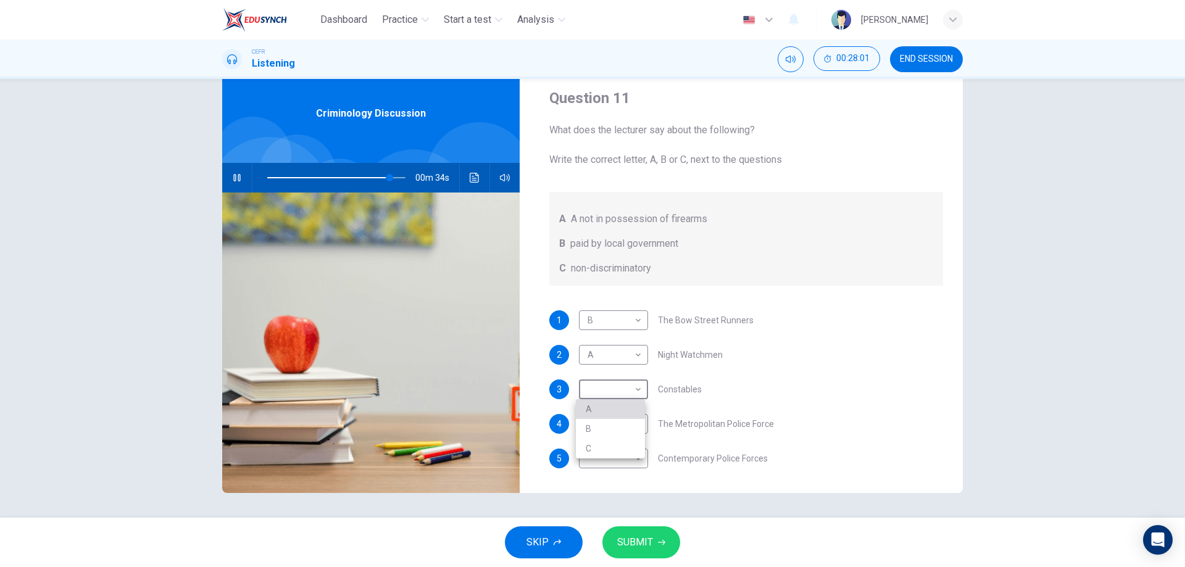
click at [606, 409] on li "A" at bounding box center [610, 409] width 69 height 20
type input "89"
type input "A"
type input "0"
click at [622, 425] on body "Dashboard Practice Start a test Analysis English en ​ [PERSON_NAME] CEFR Listen…" at bounding box center [592, 283] width 1185 height 567
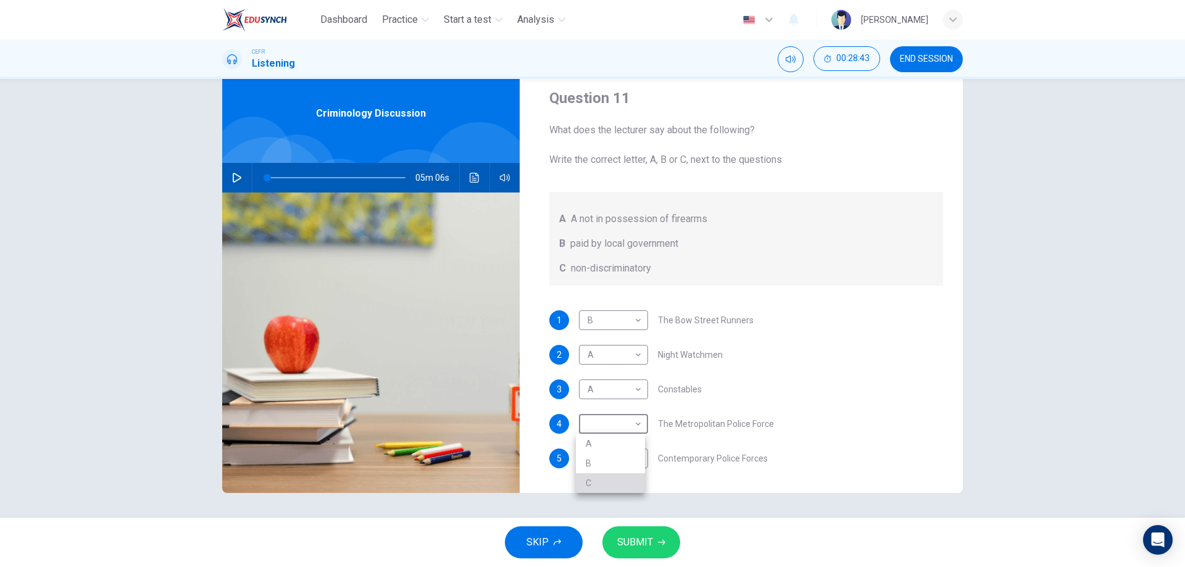
drag, startPoint x: 623, startPoint y: 483, endPoint x: 621, endPoint y: 470, distance: 13.2
click at [622, 483] on li "C" at bounding box center [610, 484] width 69 height 20
type input "C"
click at [619, 464] on body "Dashboard Practice Start a test Analysis English en ​ [PERSON_NAME] CEFR Listen…" at bounding box center [592, 283] width 1185 height 567
click at [624, 511] on li "C" at bounding box center [610, 518] width 69 height 20
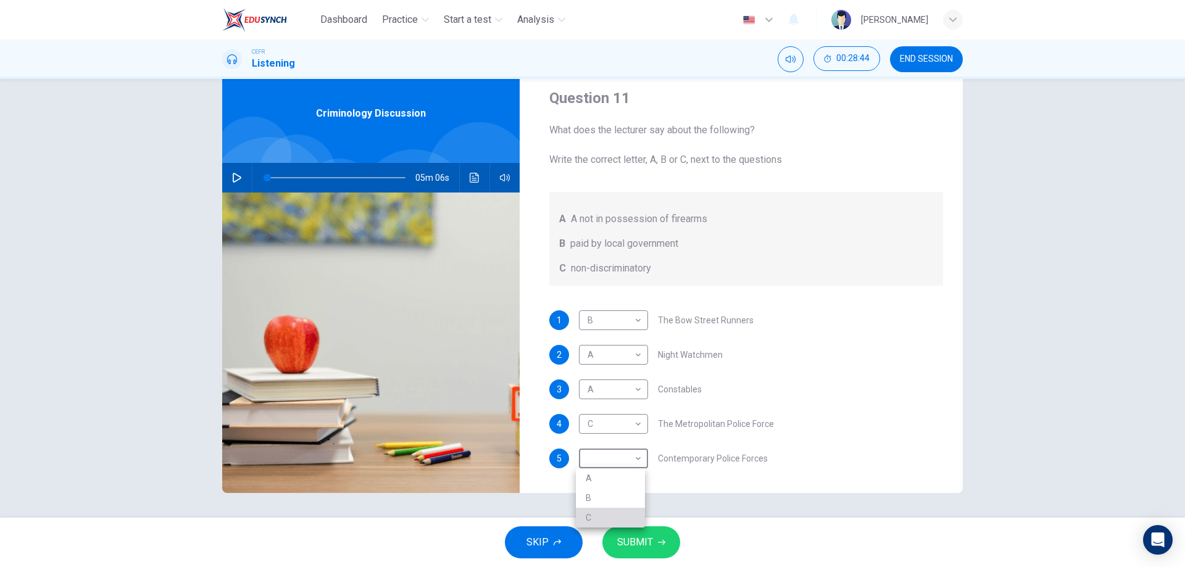
type input "C"
click at [658, 548] on button "SUBMIT" at bounding box center [642, 543] width 78 height 32
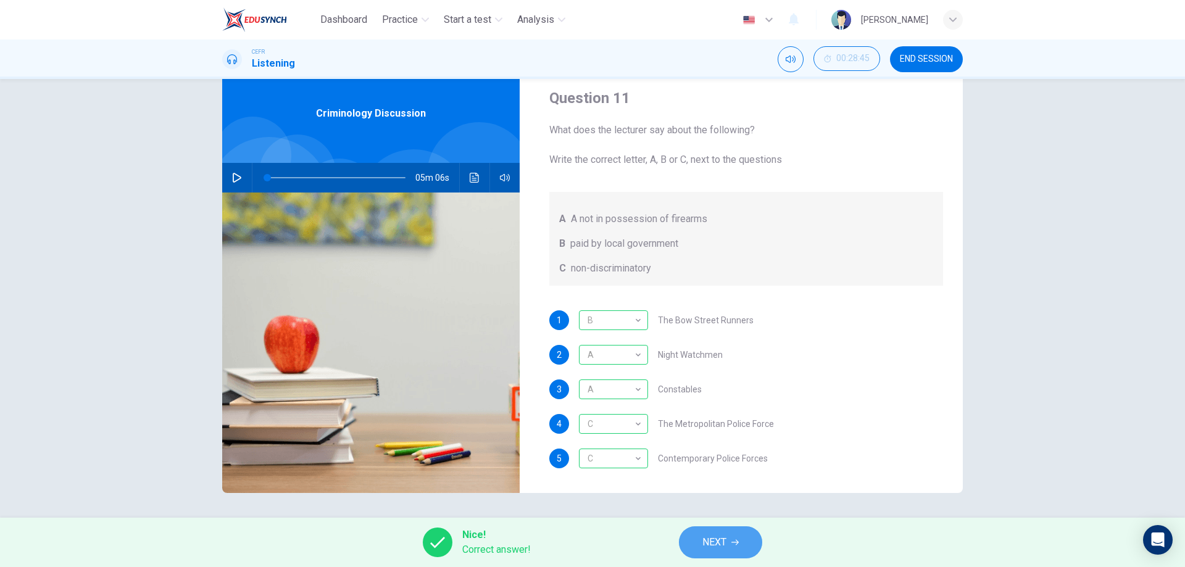
click at [724, 535] on span "NEXT" at bounding box center [715, 542] width 24 height 17
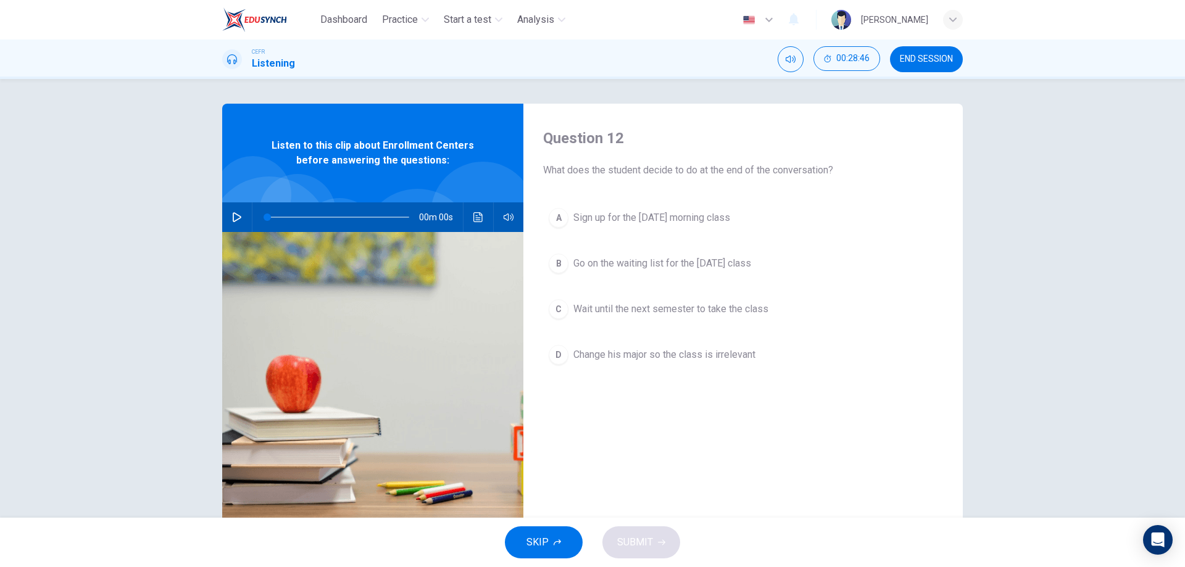
click at [919, 57] on span "END SESSION" at bounding box center [926, 59] width 53 height 10
